Goal: Find specific page/section: Find specific page/section

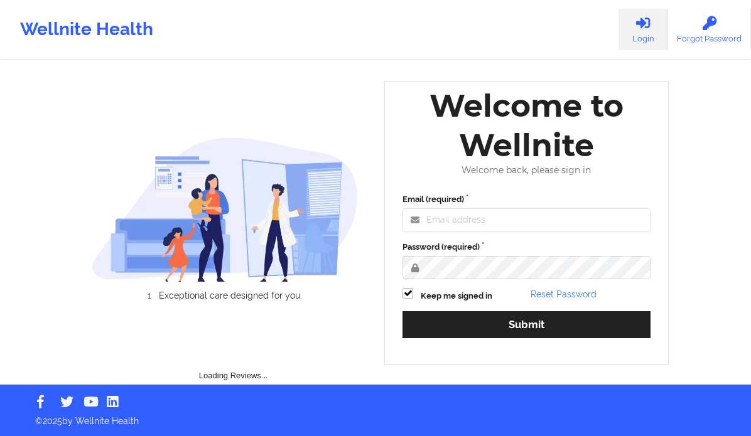
click at [479, 213] on input "Email (required)" at bounding box center [527, 221] width 248 height 24
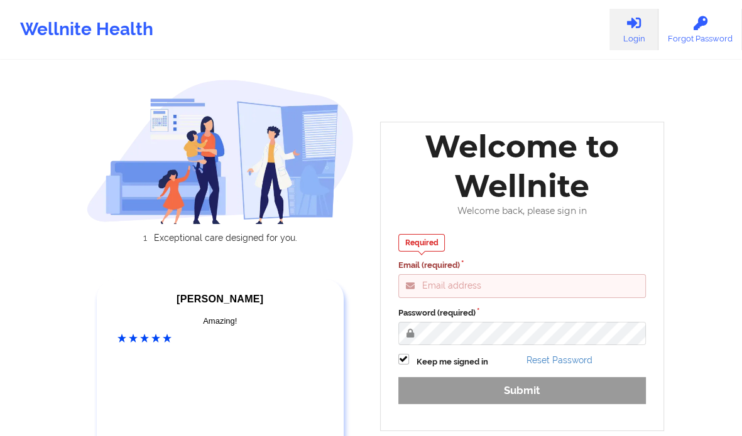
type input "[PERSON_NAME][EMAIL_ADDRESS][DOMAIN_NAME]"
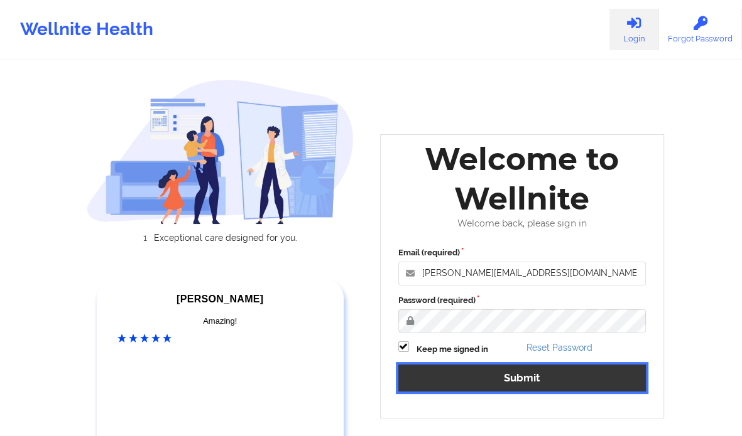
click at [502, 375] on button "Submit" at bounding box center [522, 378] width 248 height 27
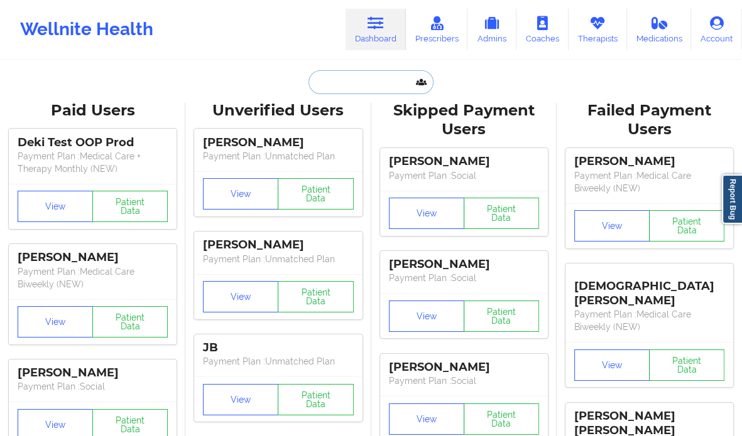
click at [352, 87] on input "text" at bounding box center [370, 82] width 124 height 24
paste input "[PHONE_NUMBER]"
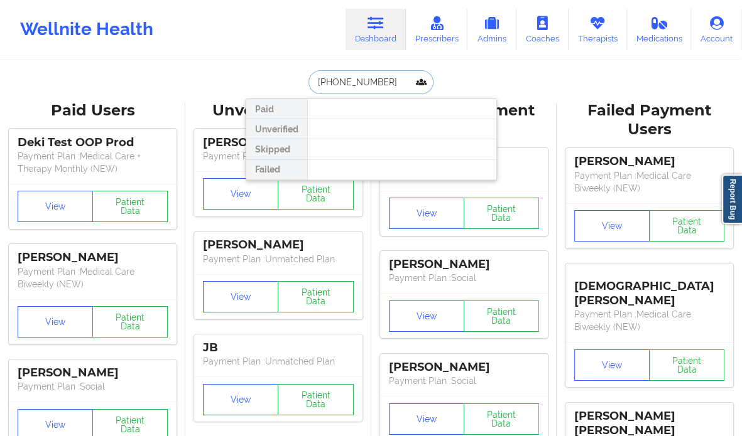
click at [328, 84] on input "[PHONE_NUMBER]" at bounding box center [370, 82] width 124 height 24
paste input "[PERSON_NAME]"
type input "[PERSON_NAME]"
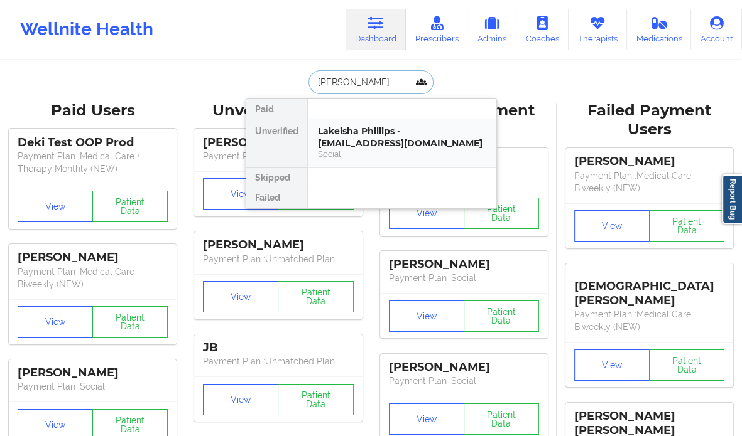
click at [465, 144] on div "Lakeisha Phillips - [EMAIL_ADDRESS][DOMAIN_NAME]" at bounding box center [402, 137] width 168 height 23
